Goal: Task Accomplishment & Management: Manage account settings

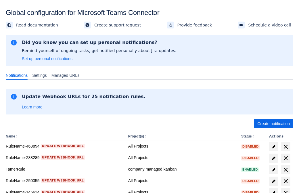
click at [273, 124] on span "Create notification" at bounding box center [273, 123] width 32 height 9
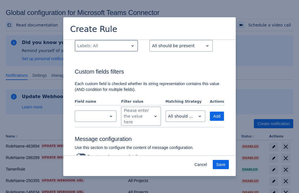
click at [106, 49] on div "Scrollable content" at bounding box center [101, 45] width 49 height 7
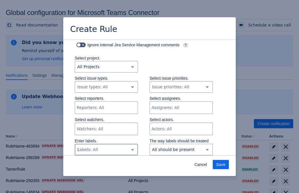
type input "336295_label"
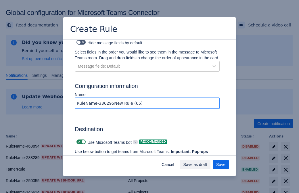
type input "RuleName-336295New Rule (65)"
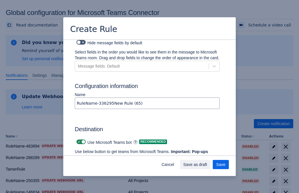
click at [78, 139] on span "Scrollable content" at bounding box center [79, 141] width 5 height 5
click at [78, 140] on input "Scrollable content" at bounding box center [78, 142] width 4 height 4
checkbox input "false"
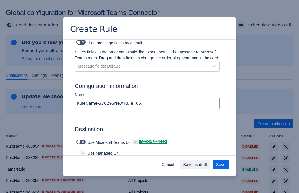
type input "https://prod-172.westeurope.logic.azure.com:443/workflows/ae977bb6ae334c9d95dfe…"
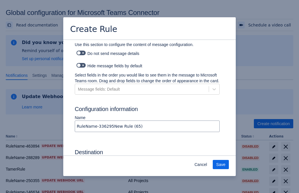
click at [221, 164] on span "Save" at bounding box center [220, 164] width 9 height 9
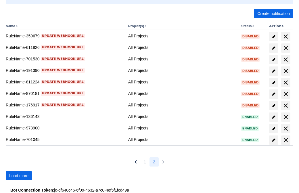
click at [19, 176] on span "Load more" at bounding box center [18, 175] width 19 height 9
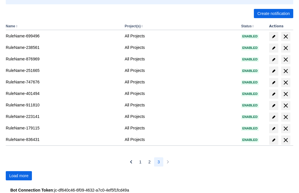
click at [19, 176] on span "Load more" at bounding box center [18, 175] width 19 height 9
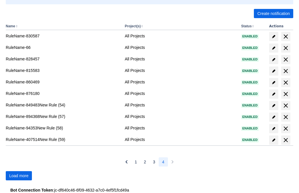
click at [19, 176] on span "Load more" at bounding box center [18, 175] width 19 height 9
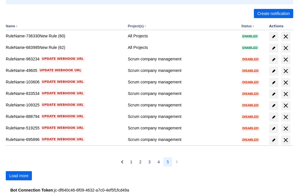
click at [19, 176] on span "Load more" at bounding box center [18, 175] width 19 height 9
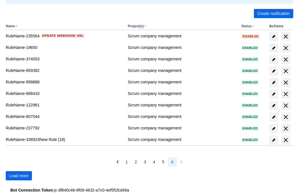
click at [19, 176] on span "Load more" at bounding box center [18, 175] width 19 height 9
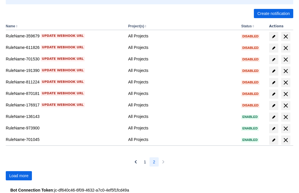
click at [19, 176] on span "Load more" at bounding box center [18, 175] width 19 height 9
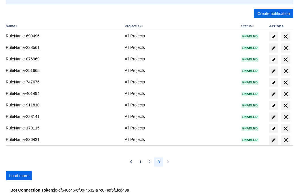
click at [19, 176] on span "Load more" at bounding box center [18, 175] width 19 height 9
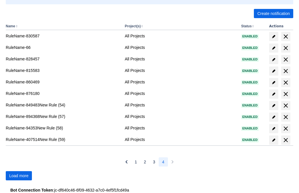
click at [19, 176] on span "Load more" at bounding box center [18, 175] width 19 height 9
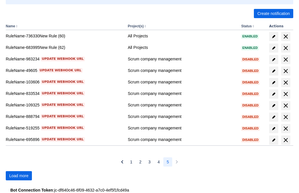
click at [19, 176] on span "Load more" at bounding box center [18, 175] width 19 height 9
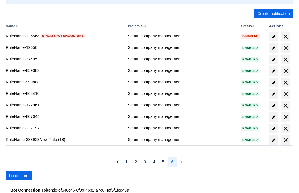
click at [19, 176] on span "Load more" at bounding box center [18, 175] width 19 height 9
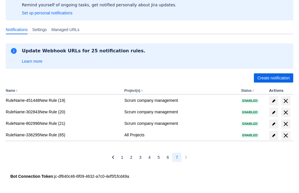
scroll to position [46, 0]
click at [285, 135] on span "delete" at bounding box center [285, 135] width 7 height 7
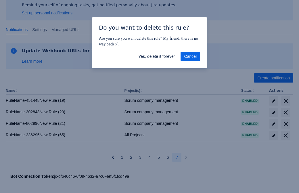
click at [156, 56] on span "Yes, delete it forever" at bounding box center [156, 56] width 36 height 9
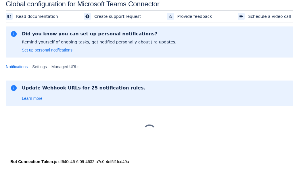
scroll to position [9, 0]
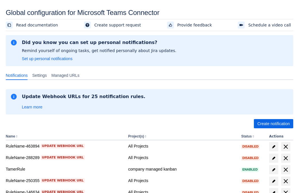
click at [273, 124] on span "Create notification" at bounding box center [273, 123] width 32 height 9
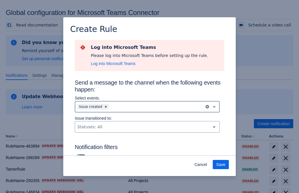
click at [147, 107] on div "Scrollable content" at bounding box center [156, 106] width 92 height 7
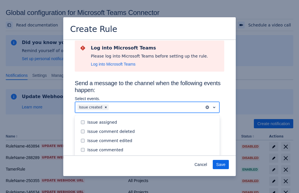
scroll to position [62, 0]
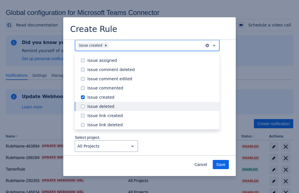
click at [152, 97] on div "Issue created" at bounding box center [151, 97] width 129 height 6
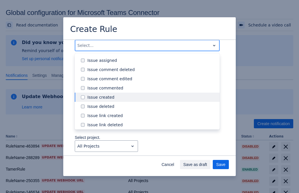
click at [152, 149] on div "Issue updated" at bounding box center [151, 152] width 129 height 6
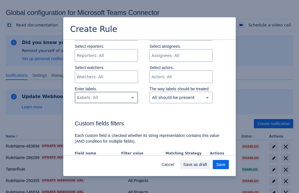
type input "874926_label"
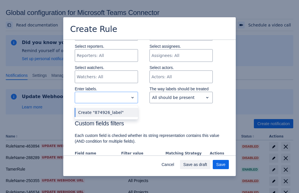
scroll to position [371, 0]
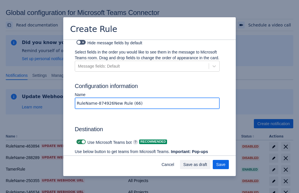
type input "RuleName-874926New Rule (66)"
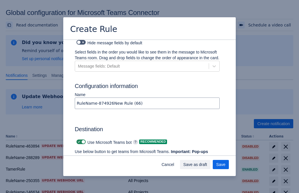
click at [78, 139] on span "Scrollable content" at bounding box center [79, 141] width 5 height 5
click at [78, 140] on input "Scrollable content" at bounding box center [78, 142] width 4 height 4
checkbox input "false"
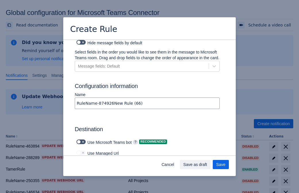
type input "https://prod-112.westeurope.logic.azure.com:443/workflows/bae959254738451b85002…"
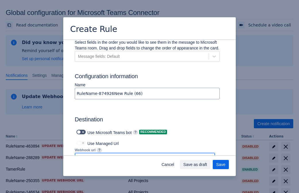
click at [207, 164] on span "Save as draft" at bounding box center [195, 164] width 24 height 9
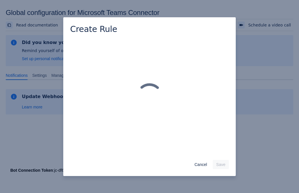
scroll to position [0, 0]
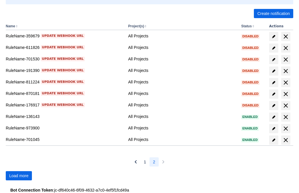
click at [19, 176] on span "Load more" at bounding box center [18, 175] width 19 height 9
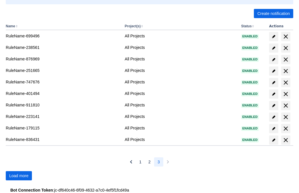
click at [19, 176] on span "Load more" at bounding box center [18, 175] width 19 height 9
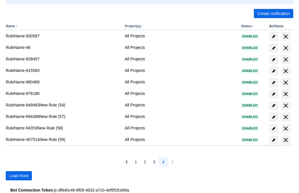
click at [19, 176] on span "Load more" at bounding box center [18, 175] width 19 height 9
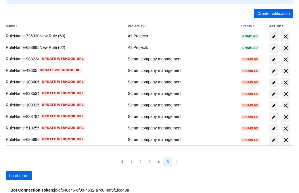
click at [19, 176] on span "Load more" at bounding box center [18, 175] width 19 height 9
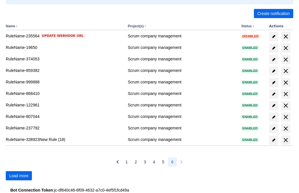
click at [19, 176] on span "Load more" at bounding box center [18, 175] width 19 height 9
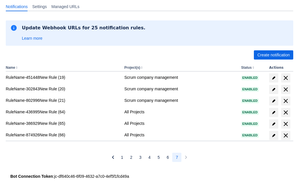
scroll to position [69, 0]
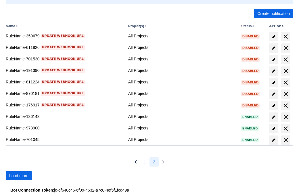
click at [19, 176] on span "Load more" at bounding box center [18, 175] width 19 height 9
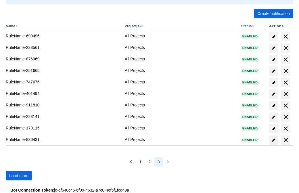
click at [19, 176] on span "Load more" at bounding box center [18, 175] width 19 height 9
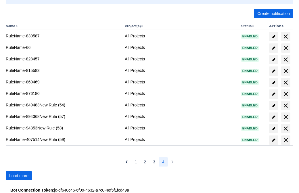
click at [19, 176] on span "Load more" at bounding box center [18, 175] width 19 height 9
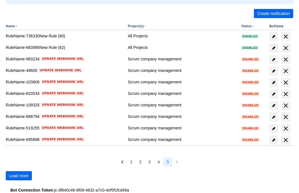
click at [19, 176] on span "Load more" at bounding box center [18, 175] width 19 height 9
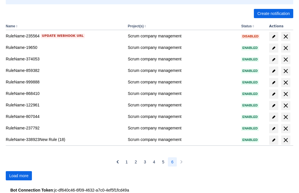
click at [19, 176] on span "Load more" at bounding box center [18, 175] width 19 height 9
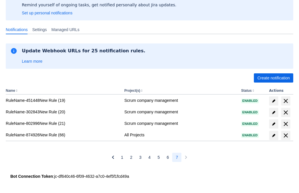
click at [285, 135] on span "delete" at bounding box center [285, 135] width 7 height 7
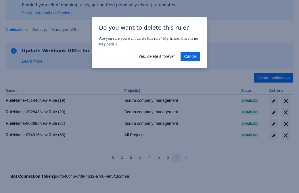
click at [156, 56] on span "Yes, delete it forever" at bounding box center [156, 56] width 36 height 9
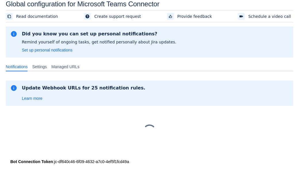
scroll to position [9, 0]
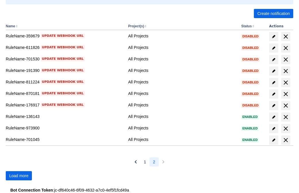
click at [19, 176] on span "Load more" at bounding box center [18, 175] width 19 height 9
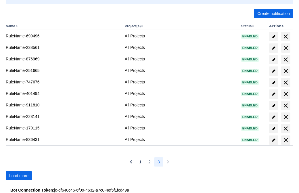
click at [19, 176] on span "Load more" at bounding box center [18, 175] width 19 height 9
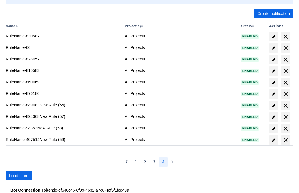
click at [19, 176] on span "Load more" at bounding box center [18, 175] width 19 height 9
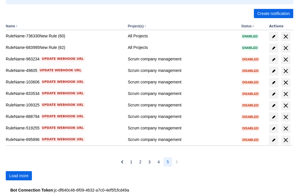
click at [19, 176] on span "Load more" at bounding box center [18, 175] width 19 height 9
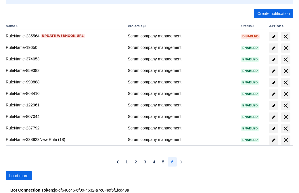
click at [19, 176] on span "Load more" at bounding box center [18, 175] width 19 height 9
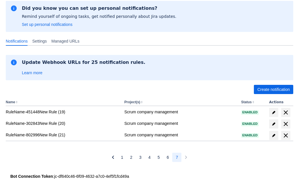
scroll to position [34, 0]
